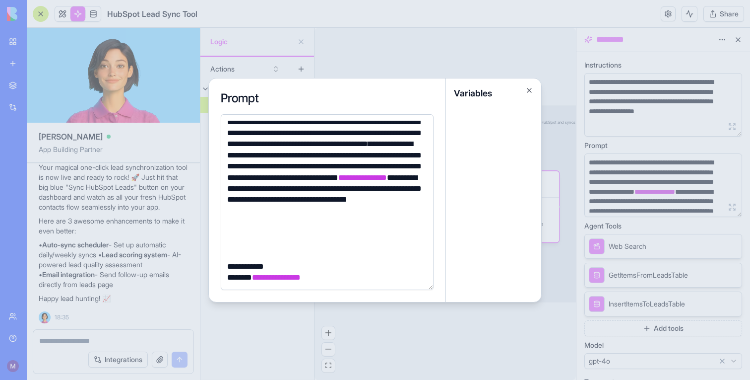
scroll to position [93, 0]
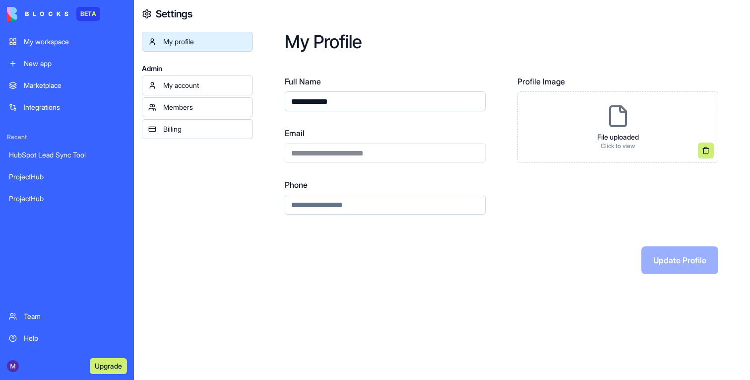
click at [30, 44] on div "My workspace" at bounding box center [74, 42] width 101 height 10
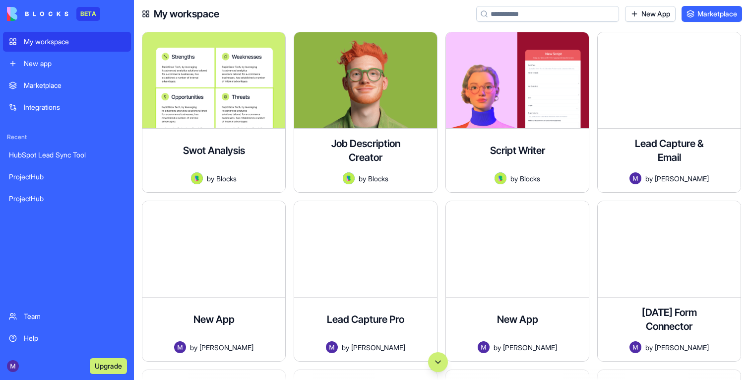
click at [435, 362] on button "Scroll to bottom" at bounding box center [438, 362] width 20 height 20
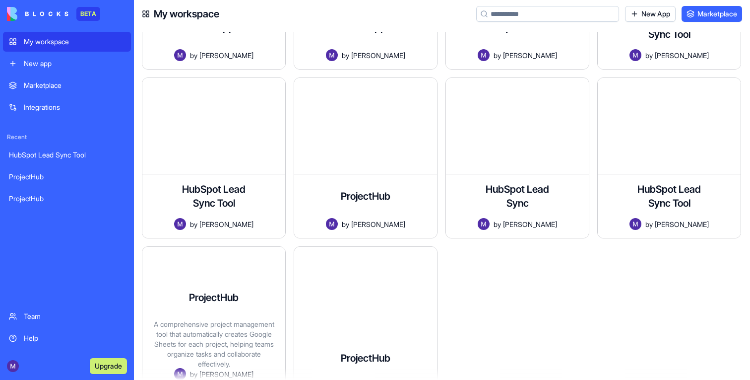
scroll to position [706, 0]
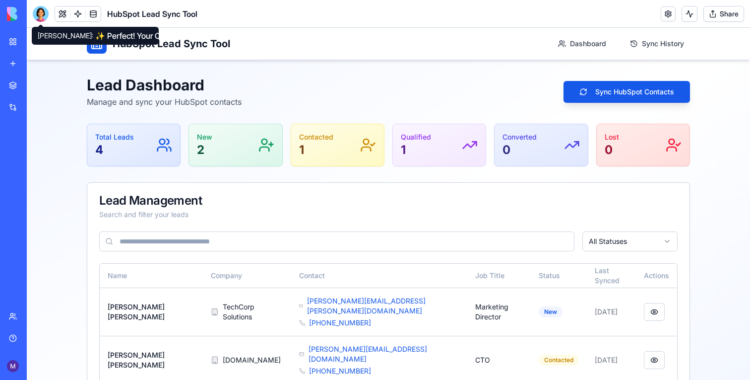
click at [45, 10] on div at bounding box center [41, 14] width 16 height 16
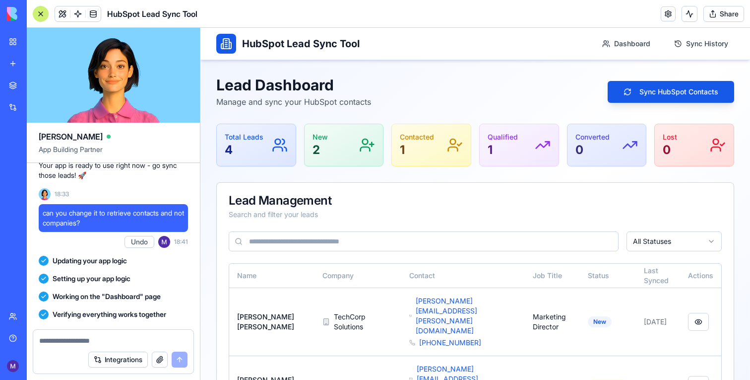
scroll to position [458, 0]
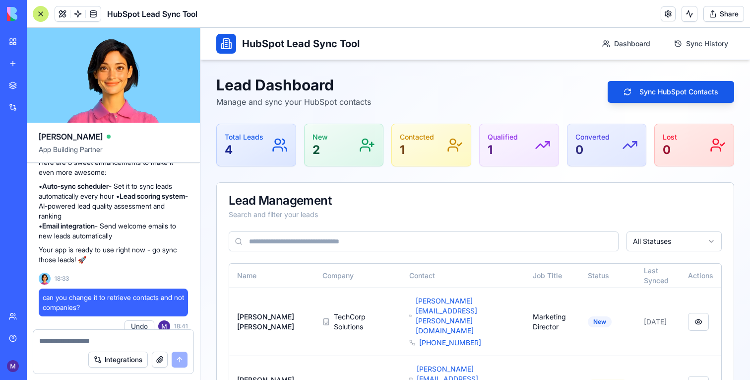
click at [72, 312] on span "can you change it to retrieve contacts and not companies?" at bounding box center [113, 302] width 141 height 20
click at [73, 312] on span "can you change it to retrieve contacts and not companies?" at bounding box center [113, 302] width 141 height 20
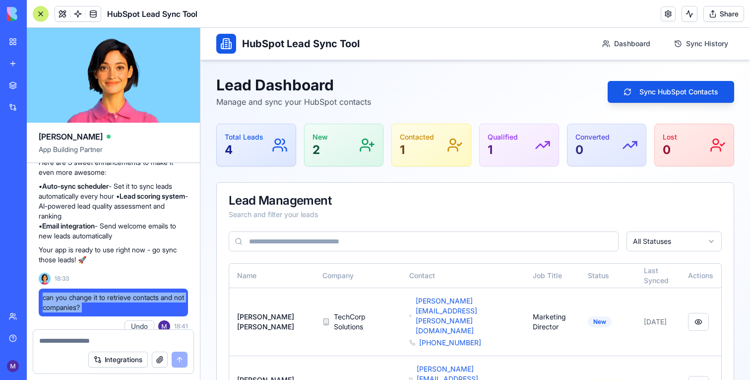
click at [73, 312] on span "can you change it to retrieve contacts and not companies?" at bounding box center [113, 302] width 141 height 20
copy span "can you change it to retrieve contacts and not companies?"
click at [62, 340] on textarea at bounding box center [113, 340] width 148 height 10
paste textarea "**********"
type textarea "**********"
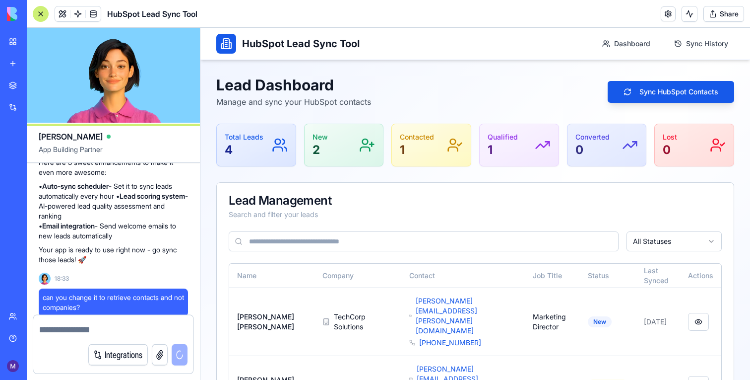
scroll to position [737, 0]
